Goal: Transaction & Acquisition: Obtain resource

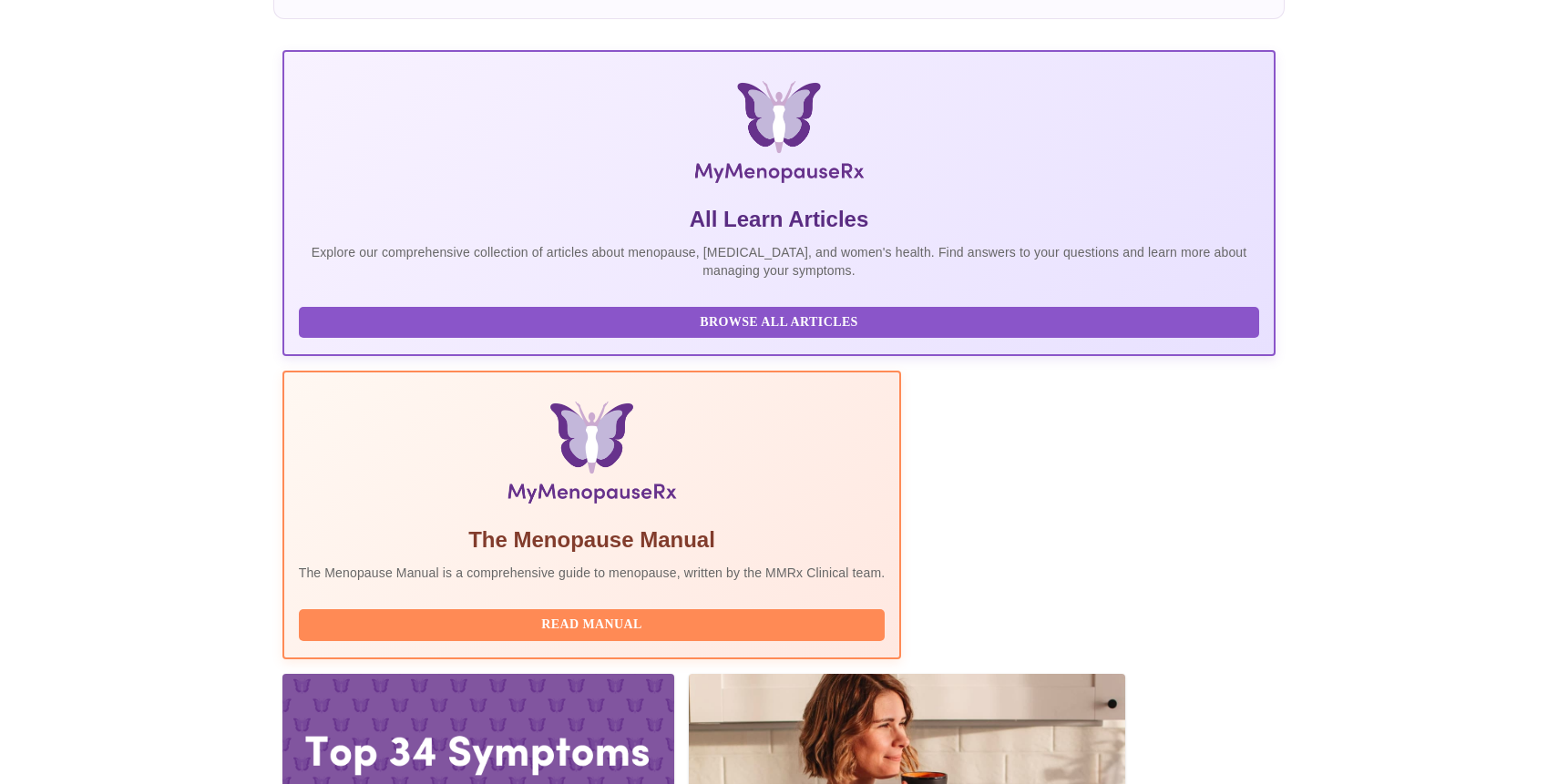
scroll to position [212, 0]
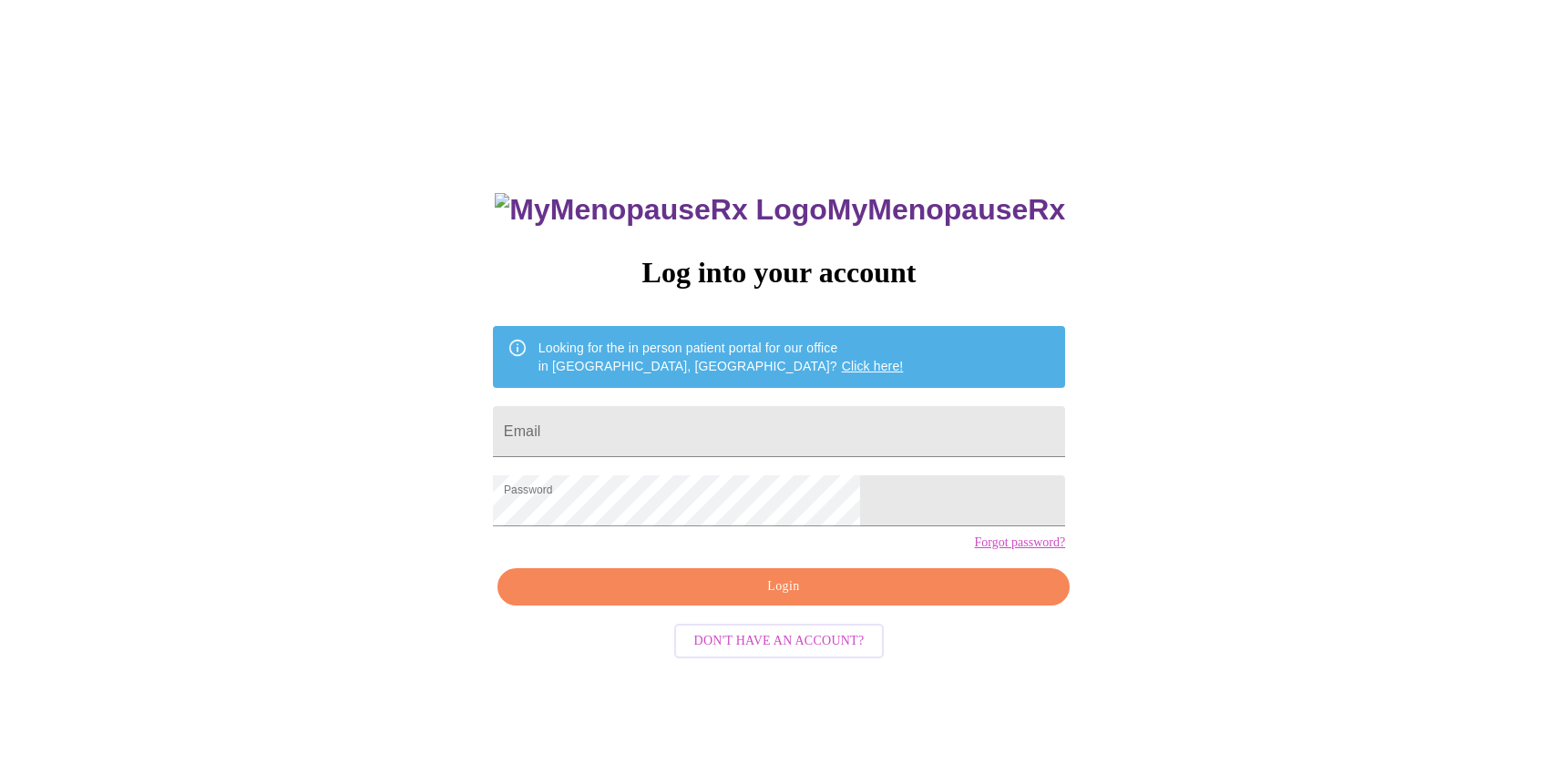
scroll to position [18, 0]
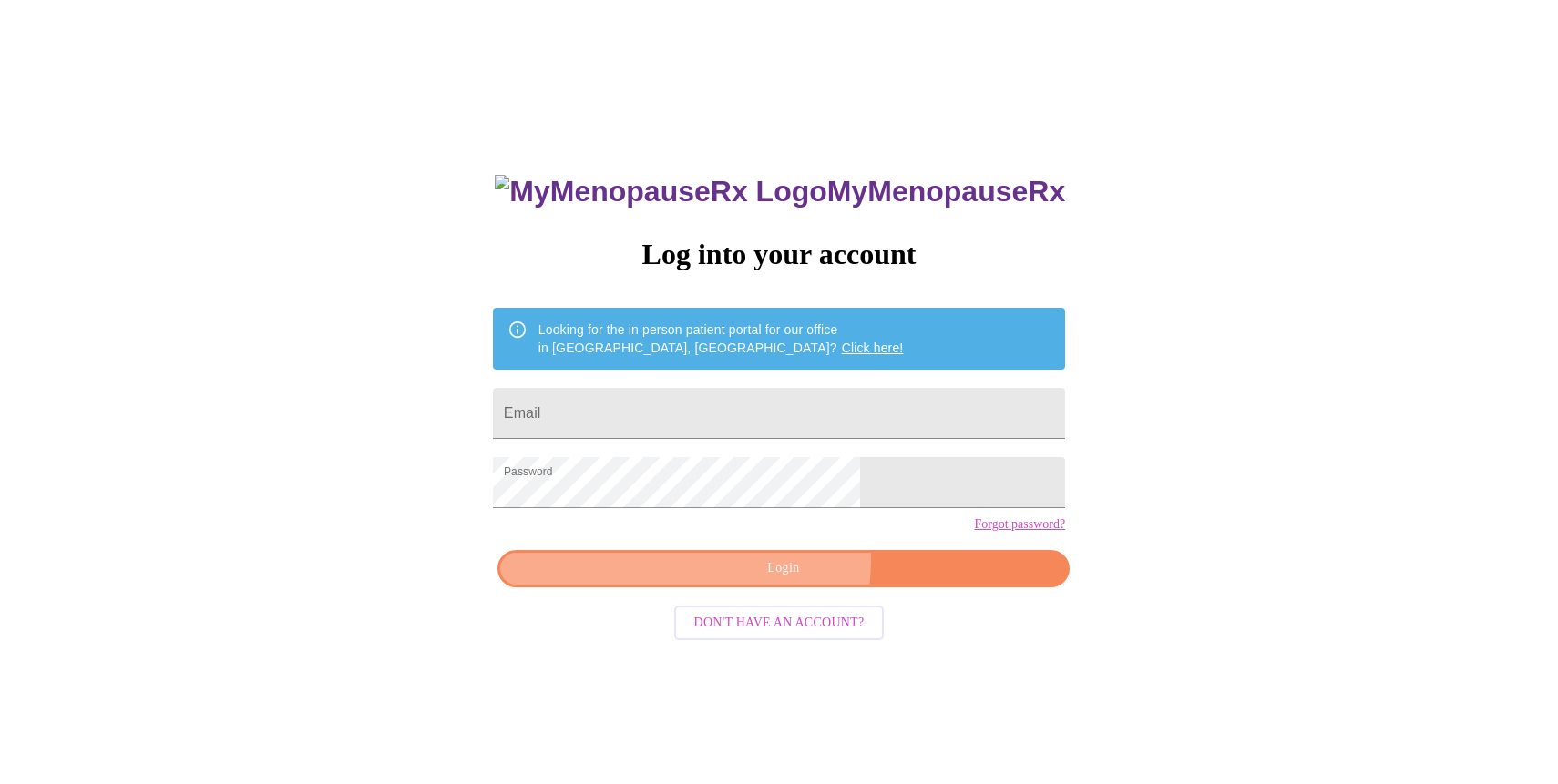
click at [785, 580] on span "Login" at bounding box center [783, 569] width 530 height 23
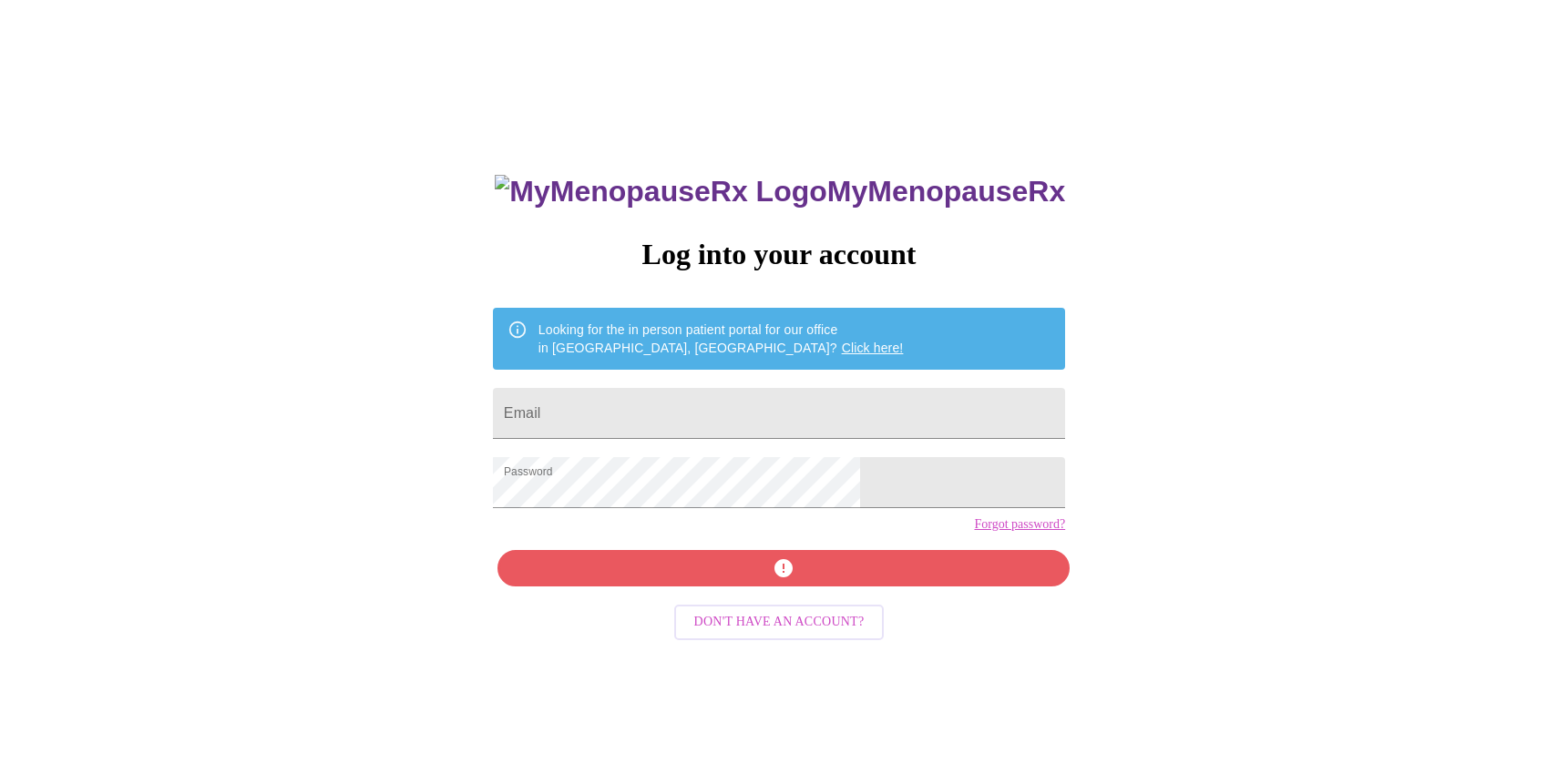
click at [718, 609] on div "MyMenopauseRx Log into your account Looking for the in person patient portal fo…" at bounding box center [779, 538] width 609 height 784
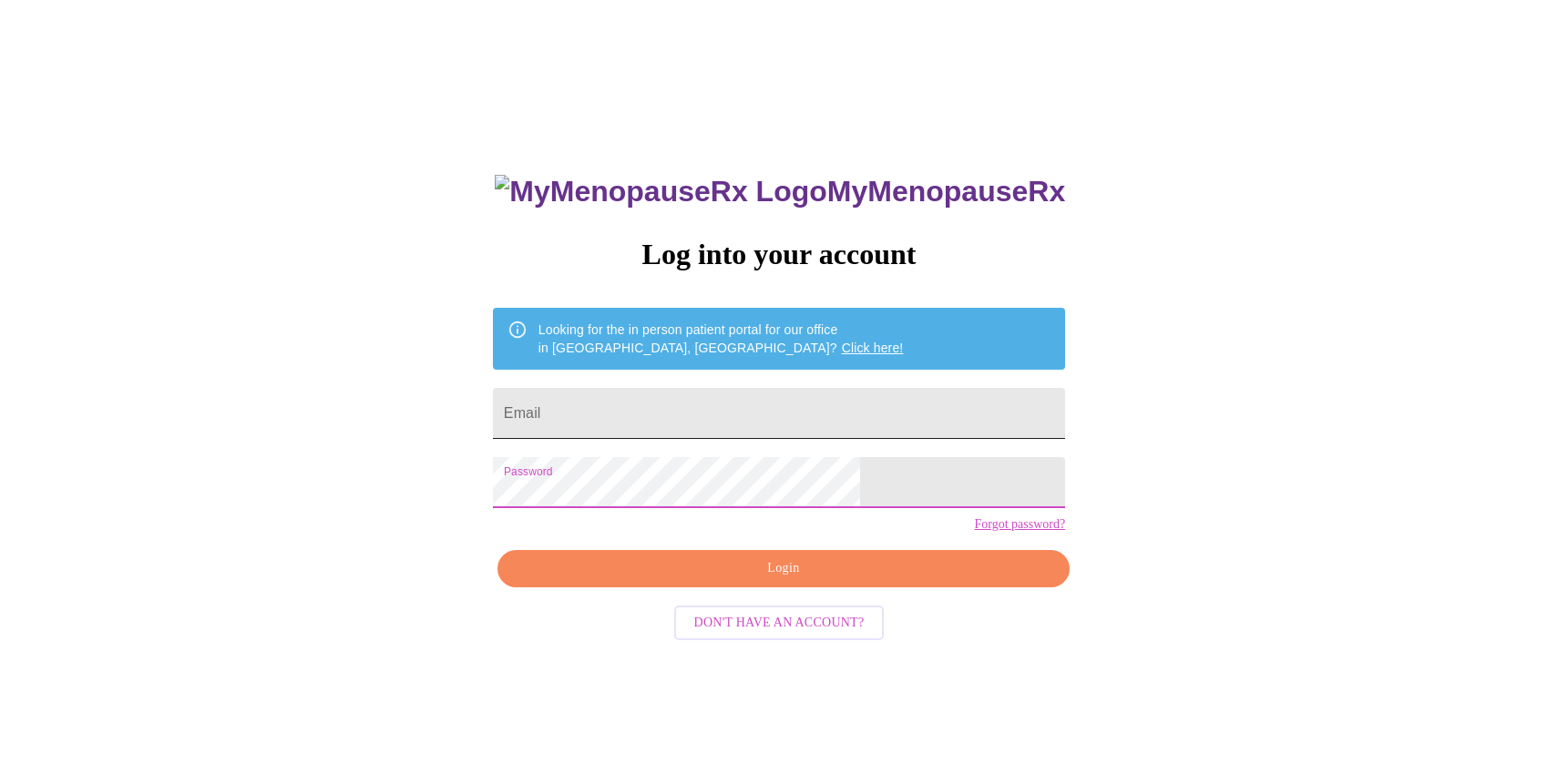
click at [703, 418] on input "Email" at bounding box center [779, 414] width 572 height 51
type input "[EMAIL_ADDRESS][DOMAIN_NAME]"
click at [711, 580] on span "Login" at bounding box center [783, 569] width 530 height 23
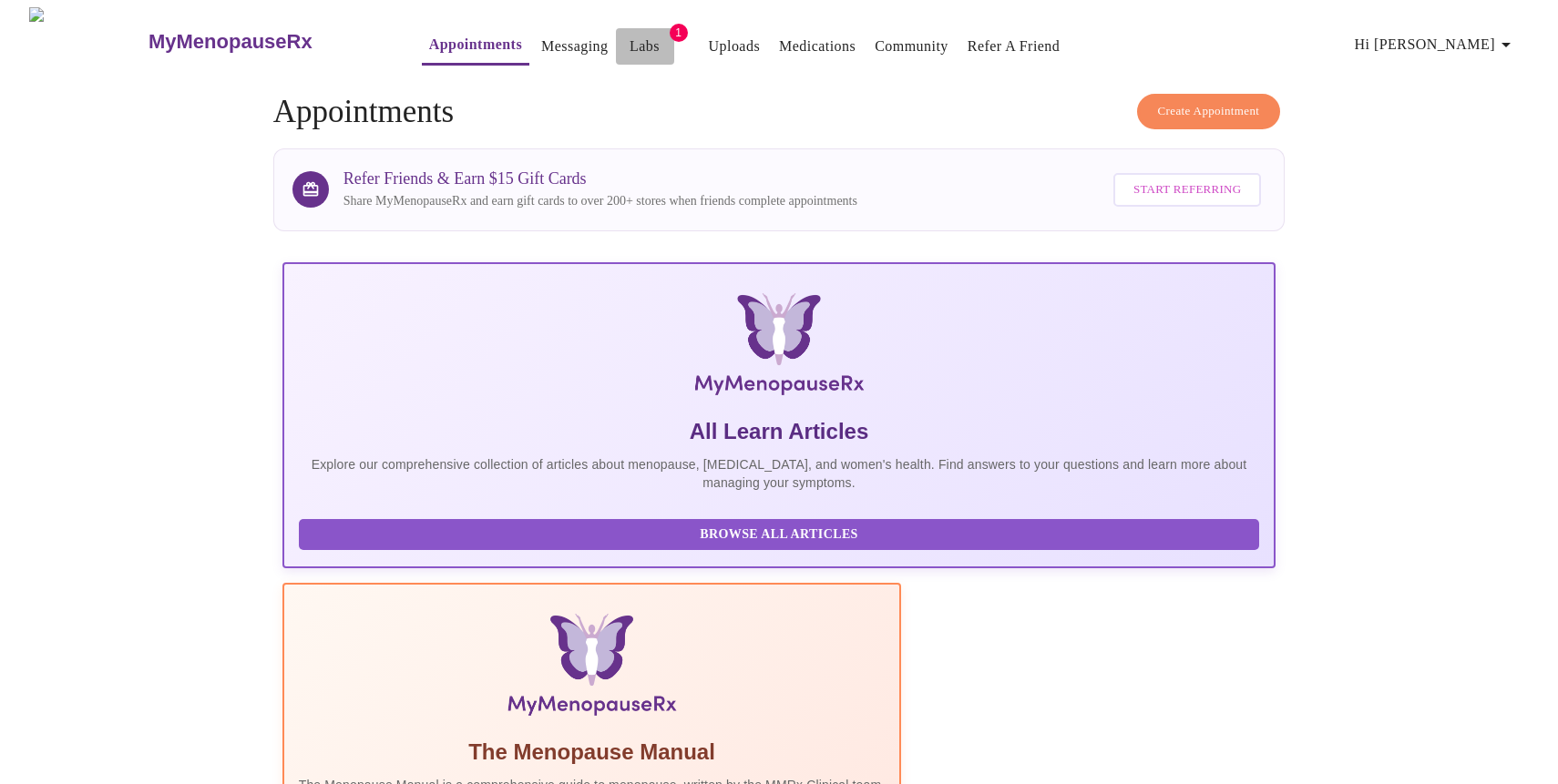
click at [630, 33] on link "Labs" at bounding box center [645, 46] width 30 height 26
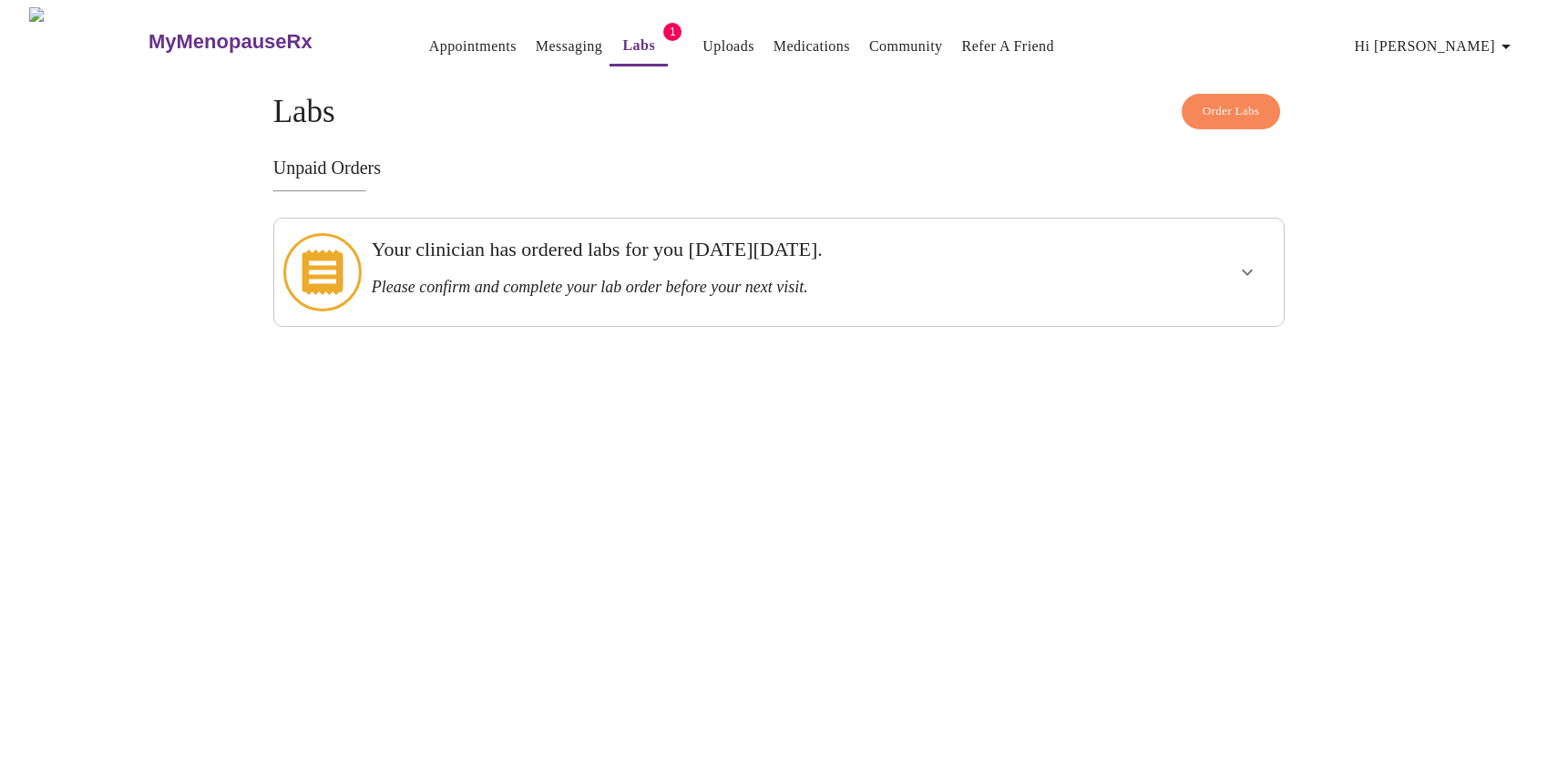
click at [1248, 262] on icon "show more" at bounding box center [1247, 272] width 22 height 22
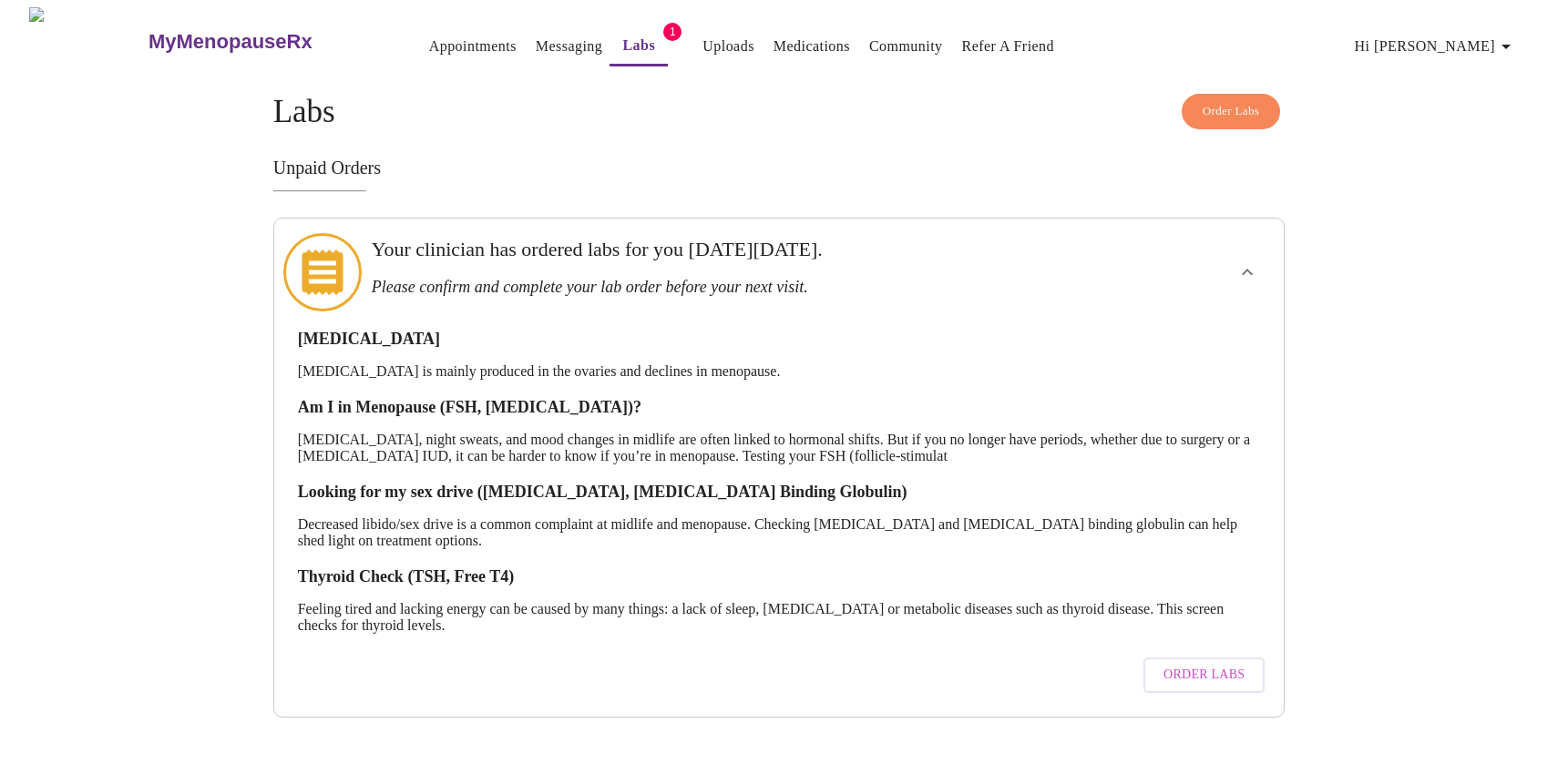
click at [1194, 664] on span "Order Labs" at bounding box center [1204, 676] width 81 height 23
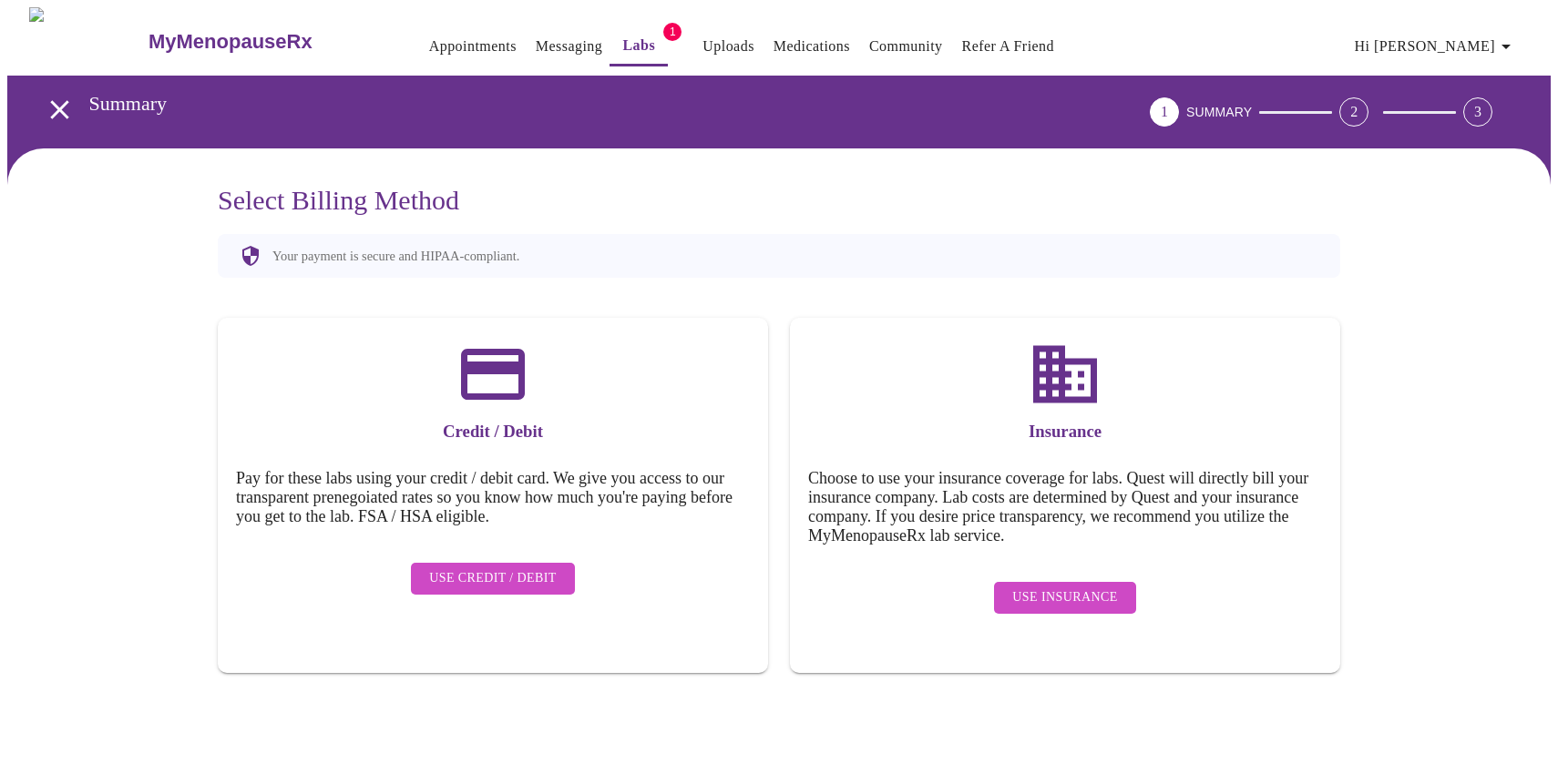
click at [1053, 587] on span "Use Insurance" at bounding box center [1065, 598] width 105 height 23
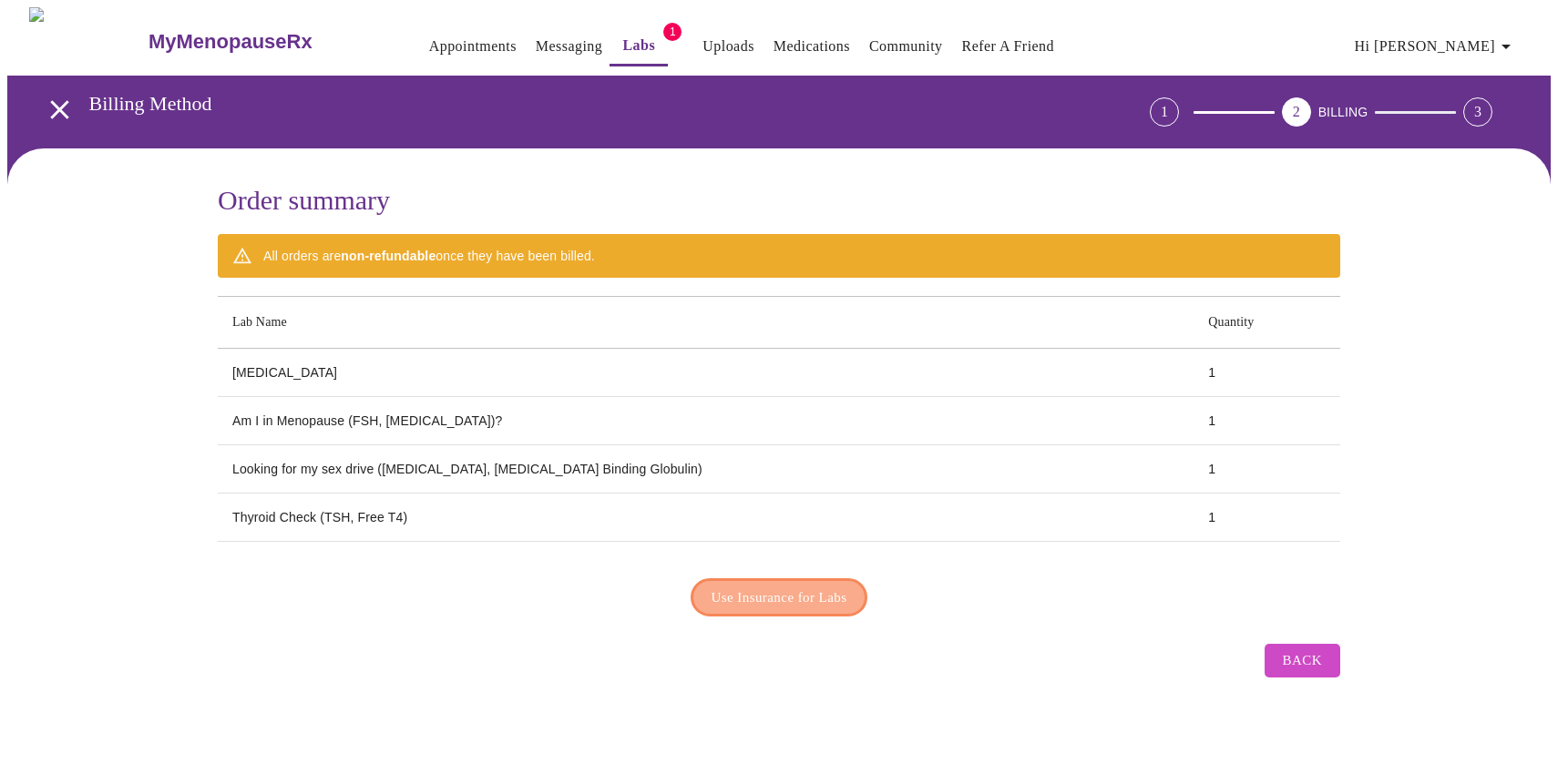
click at [838, 589] on span "Use Insurance for Labs" at bounding box center [779, 598] width 136 height 24
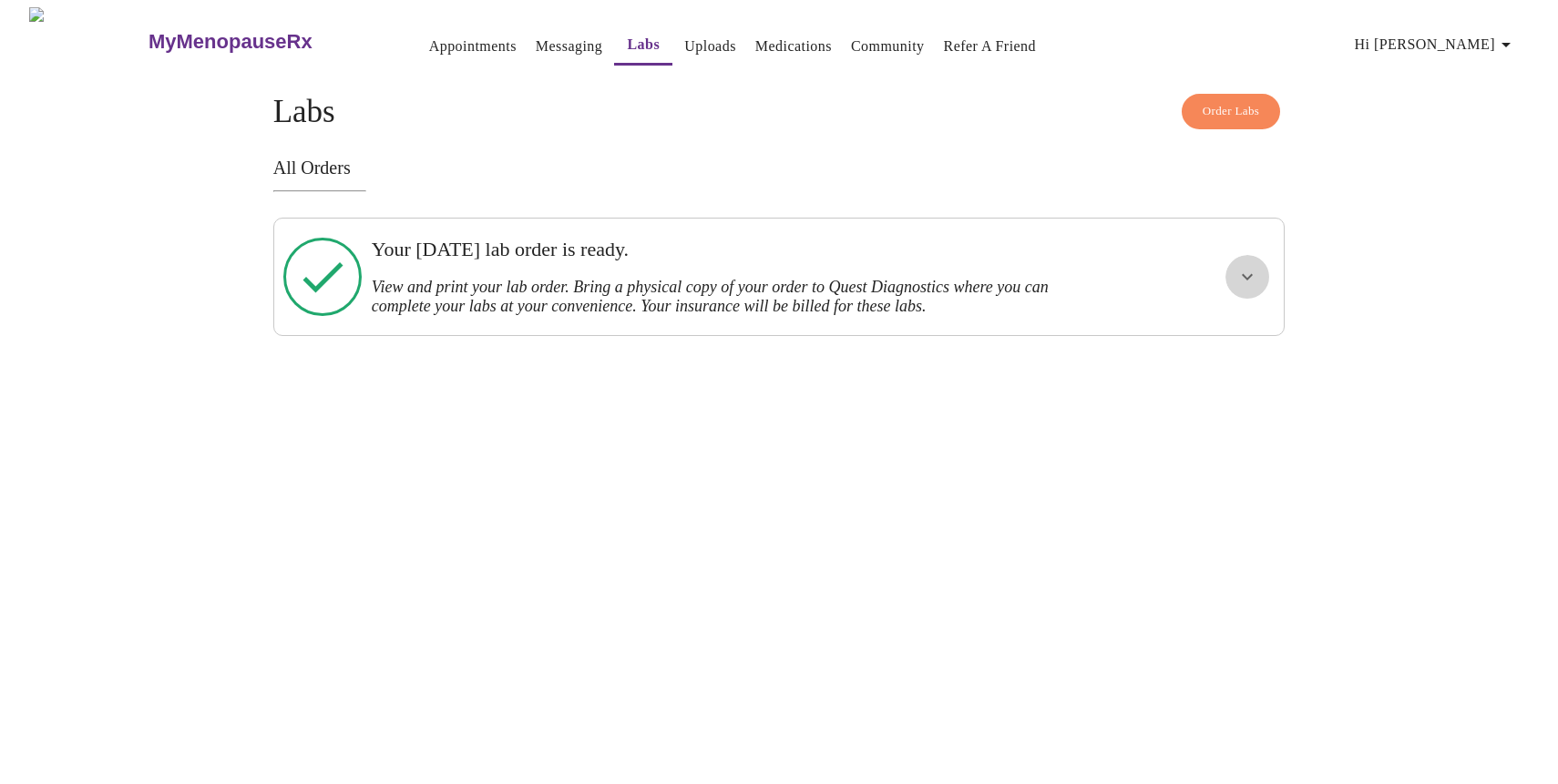
click at [1252, 275] on icon "show more" at bounding box center [1247, 277] width 22 height 22
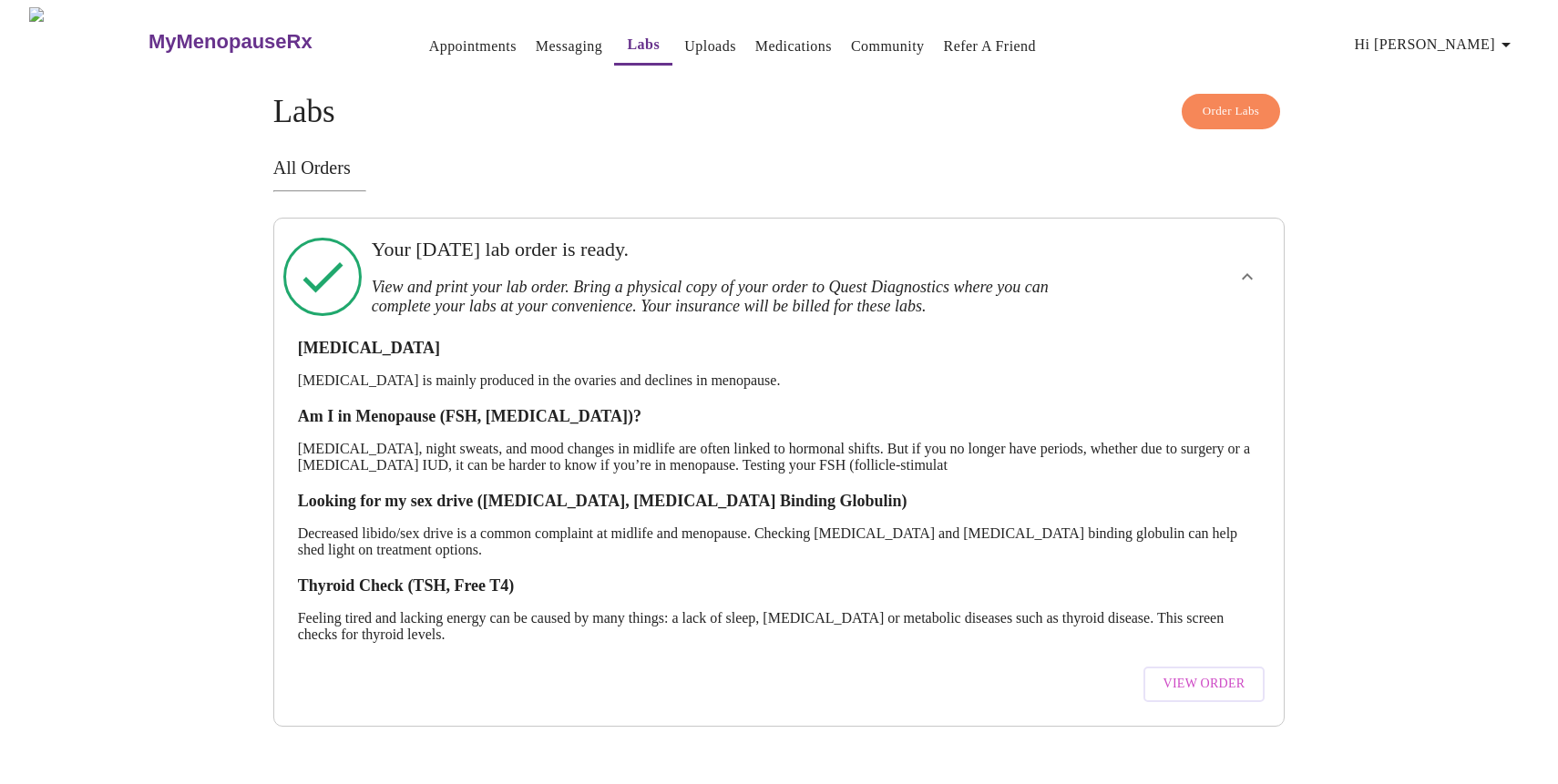
click at [1183, 674] on span "View Order" at bounding box center [1205, 685] width 82 height 23
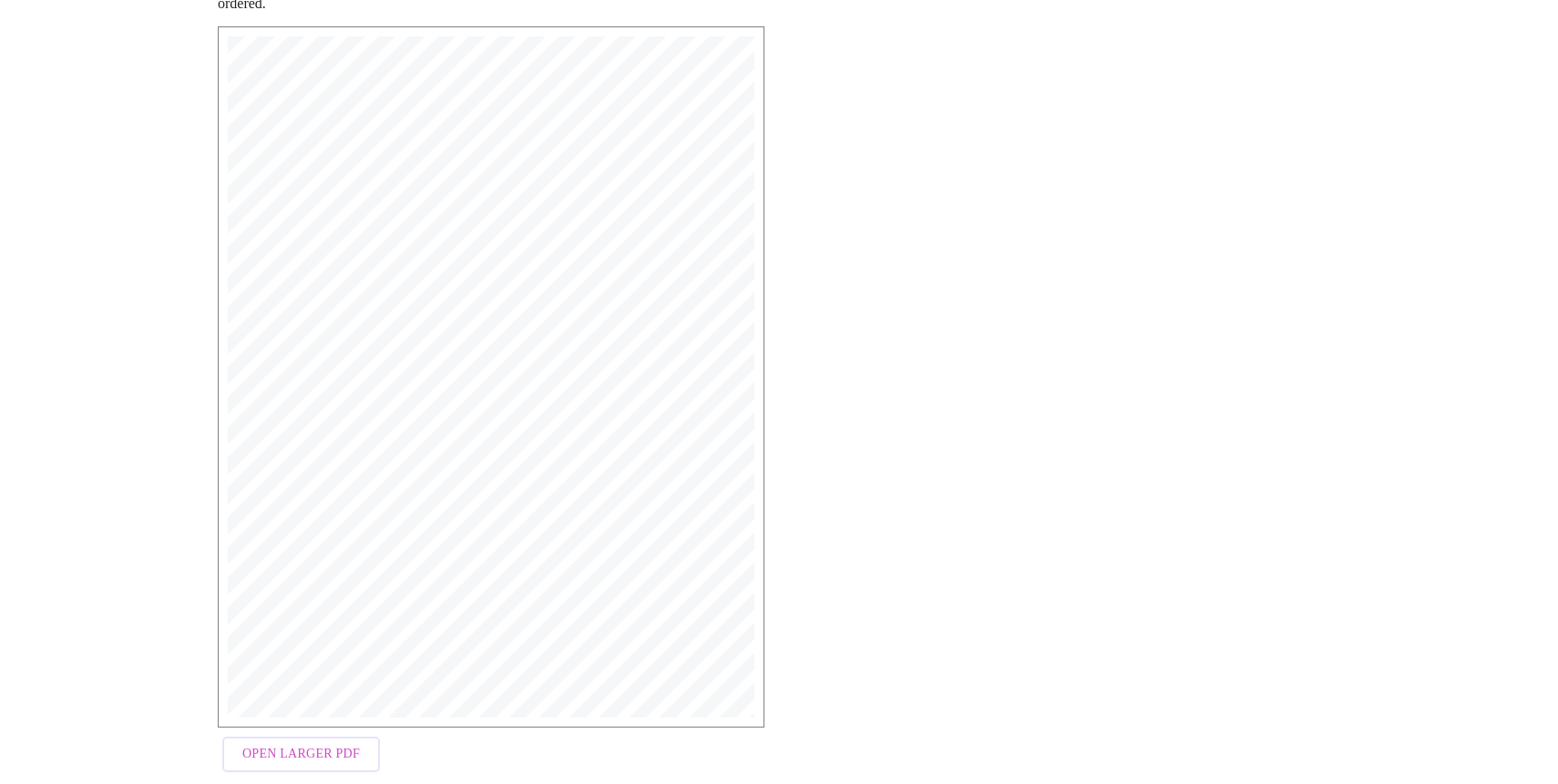
scroll to position [335, 0]
click at [326, 711] on span "Open Larger PDF" at bounding box center [302, 718] width 118 height 23
